Goal: Task Accomplishment & Management: Manage account settings

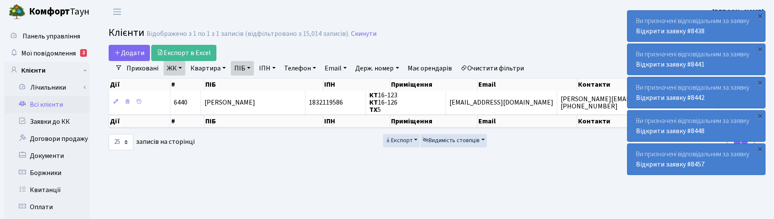
select select "25"
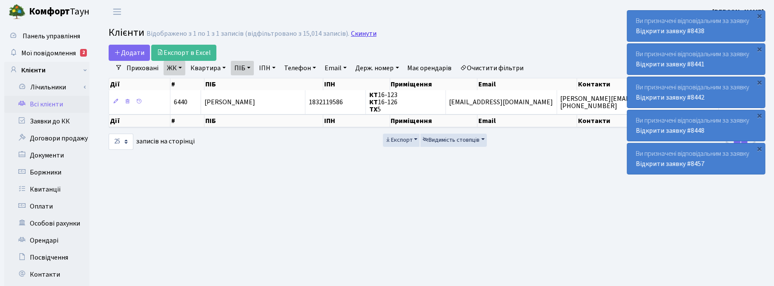
click at [359, 33] on link "Скинути" at bounding box center [364, 34] width 26 height 8
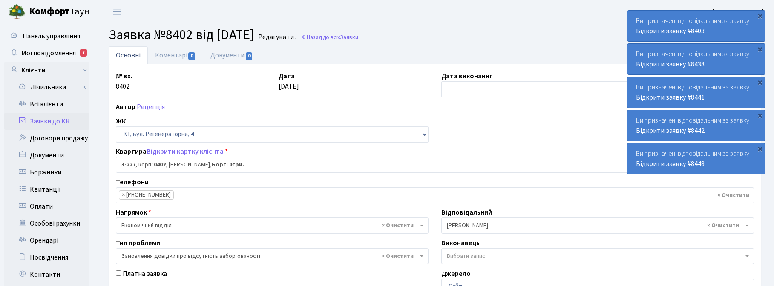
select select "796"
select select "35"
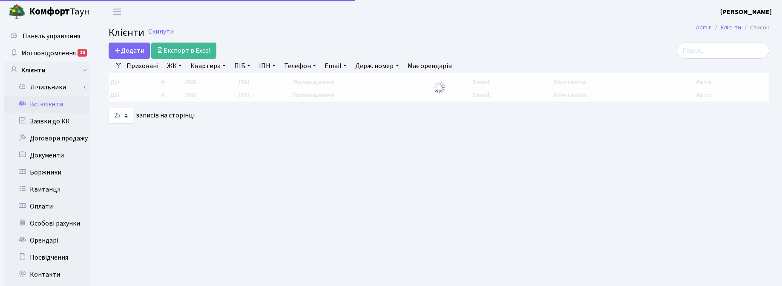
select select "25"
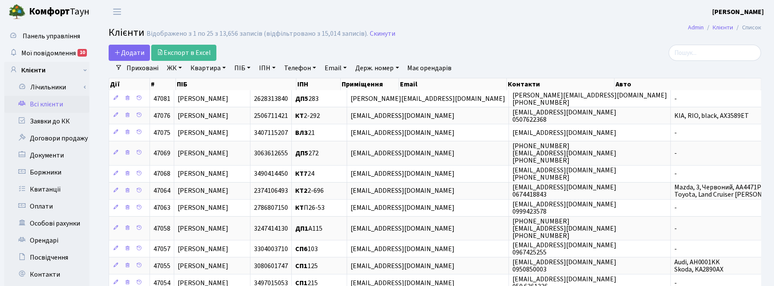
click at [220, 69] on link "Квартира" at bounding box center [208, 68] width 42 height 14
click at [225, 87] on input "text" at bounding box center [213, 85] width 50 height 16
type input "140"
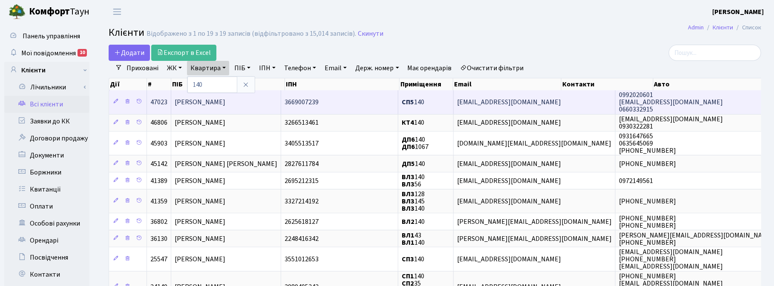
click at [225, 103] on span "[PERSON_NAME]" at bounding box center [200, 102] width 51 height 9
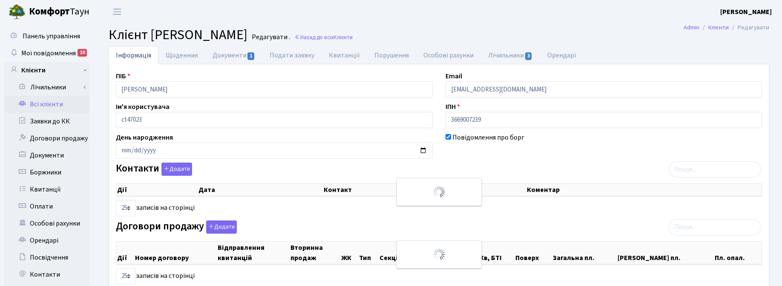
select select "25"
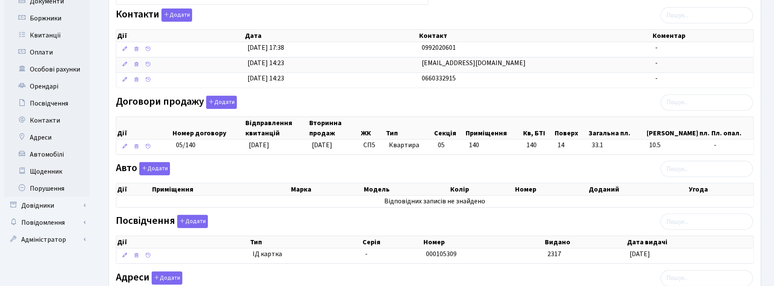
scroll to position [160, 0]
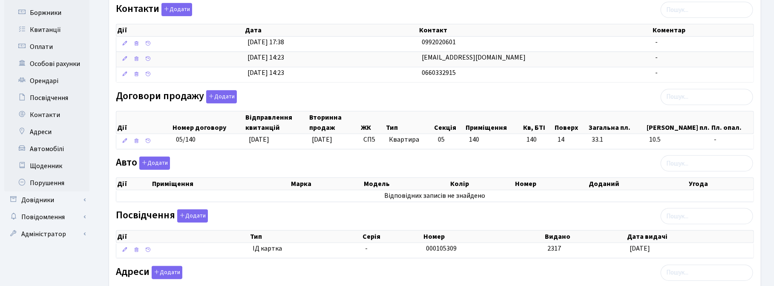
click at [538, 101] on div "Договори продажу Додати Дії Номер договору Відправлення квитанцій Вторинна прод…" at bounding box center [435, 121] width 651 height 63
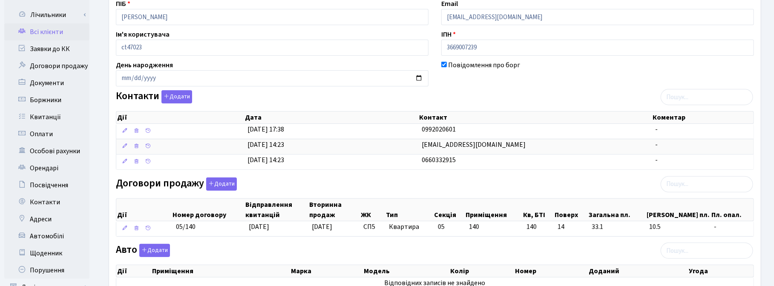
scroll to position [0, 0]
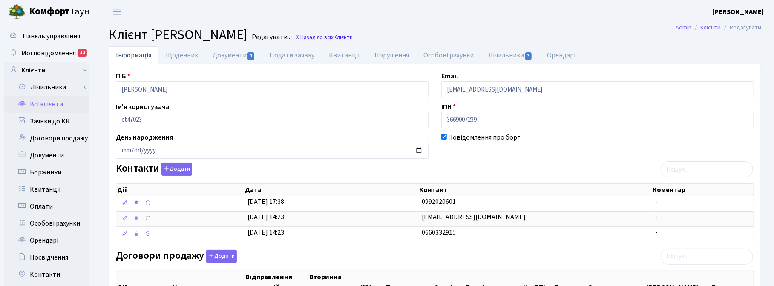
click at [353, 39] on link "Назад до всіх Клієнти" at bounding box center [324, 37] width 58 height 8
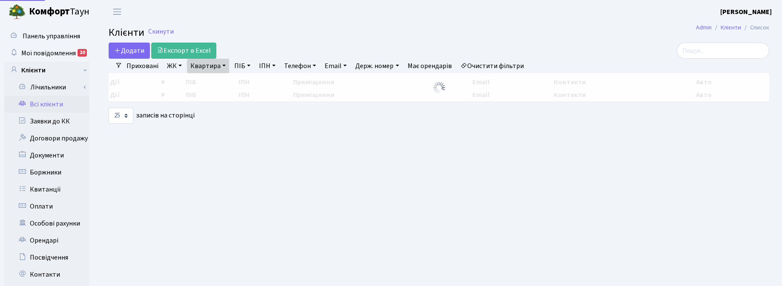
select select "25"
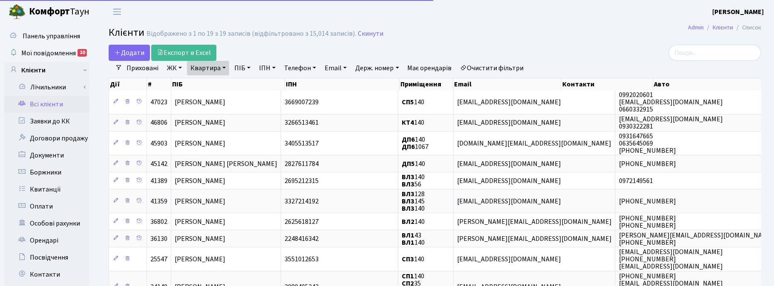
click at [221, 69] on link "Квартира" at bounding box center [208, 68] width 42 height 14
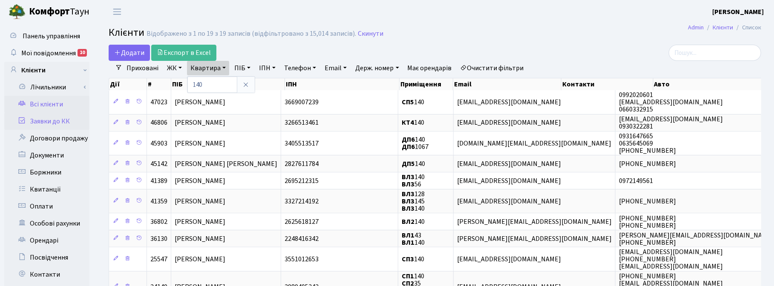
click at [46, 123] on link "Заявки до КК" at bounding box center [46, 121] width 85 height 17
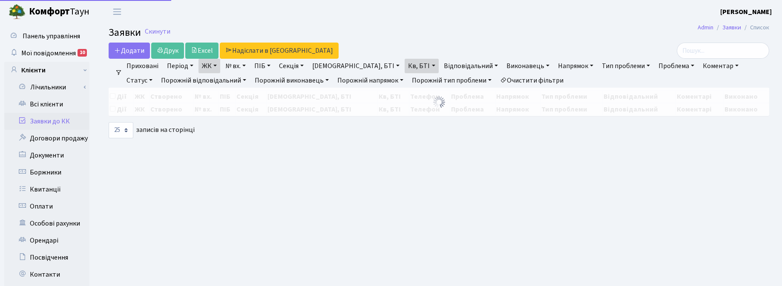
select select "25"
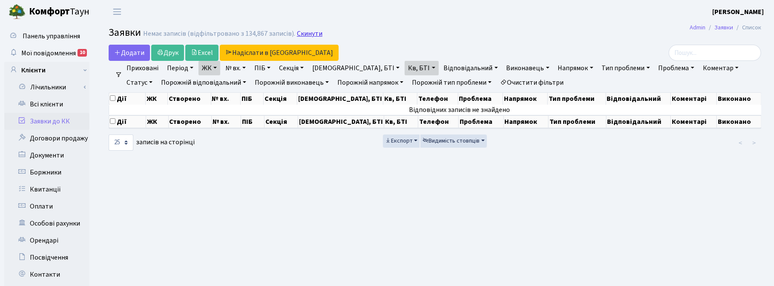
click at [300, 35] on link "Скинути" at bounding box center [310, 34] width 26 height 8
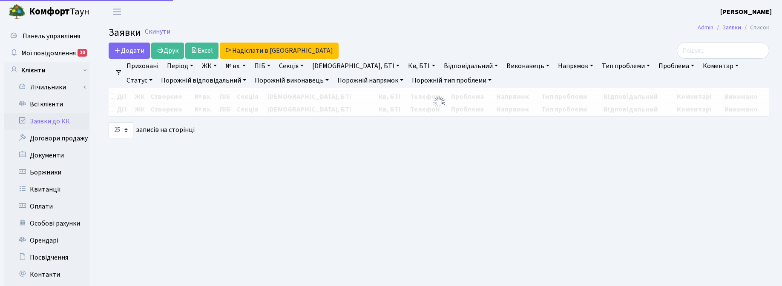
select select
select select "25"
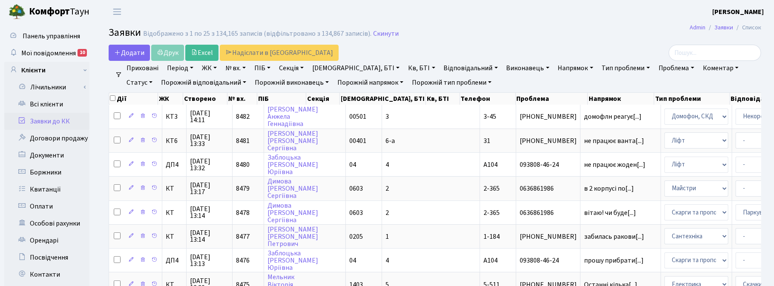
click at [208, 70] on link "ЖК" at bounding box center [210, 68] width 22 height 14
click at [405, 69] on link "Кв, БТІ" at bounding box center [422, 68] width 34 height 14
click at [405, 86] on input "text" at bounding box center [430, 85] width 50 height 16
type input "1-184"
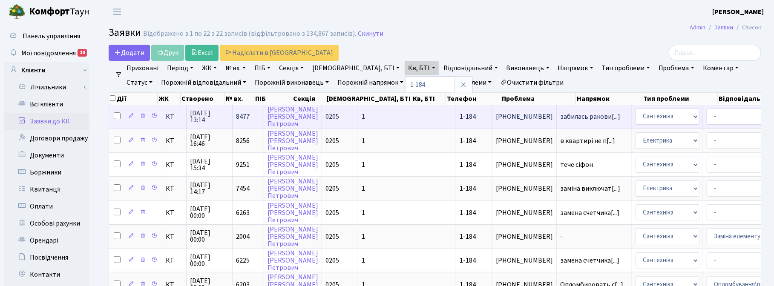
click at [201, 111] on span "29.09.2025 13:14" at bounding box center [209, 117] width 39 height 14
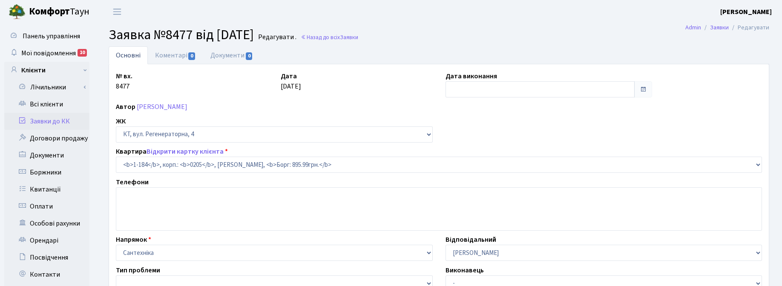
select select "184"
checkbox input "true"
